Goal: Task Accomplishment & Management: Manage account settings

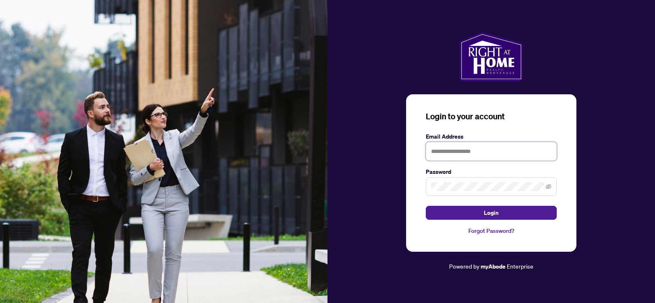
click at [441, 149] on input "text" at bounding box center [491, 151] width 131 height 19
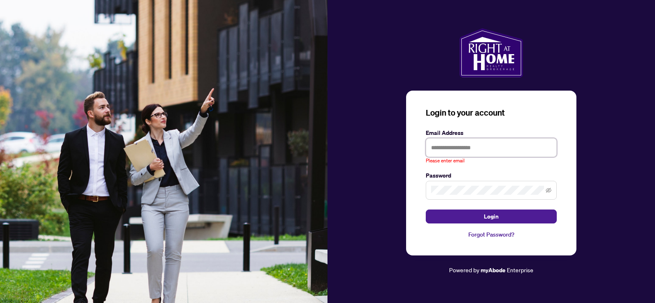
type input "**********"
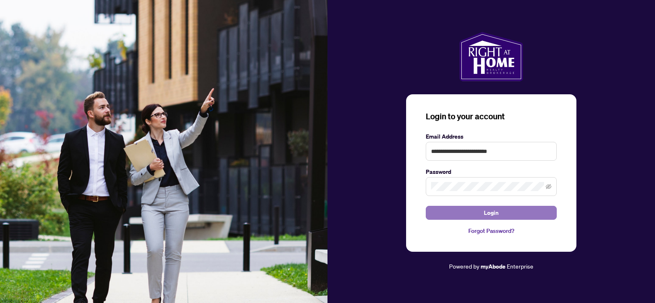
click at [496, 215] on span "Login" at bounding box center [491, 212] width 15 height 13
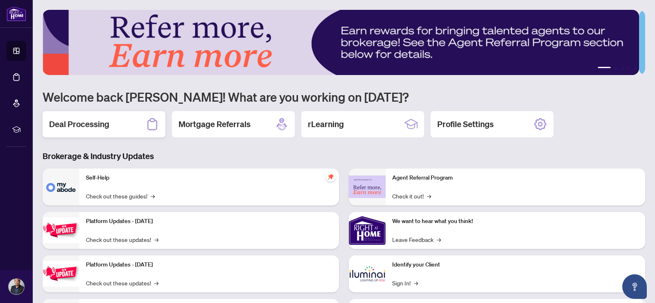
click at [104, 123] on h2 "Deal Processing" at bounding box center [79, 123] width 60 height 11
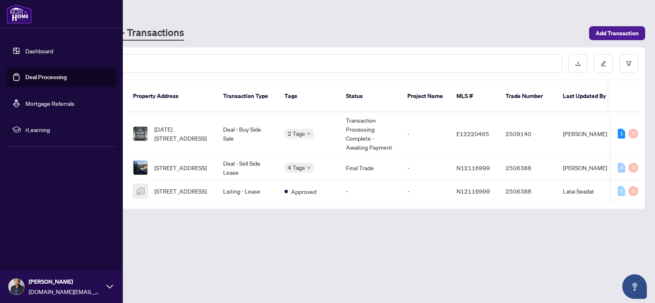
click at [11, 286] on img at bounding box center [17, 286] width 16 height 16
click at [34, 235] on span "Logout" at bounding box center [33, 237] width 18 height 13
